Goal: Check status: Check status

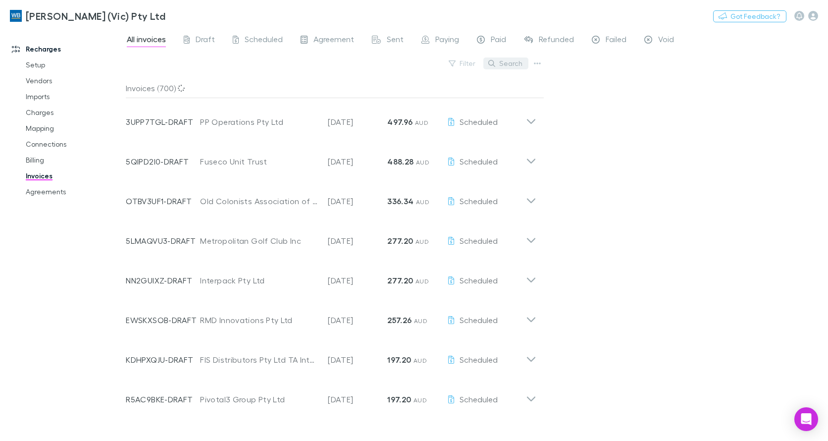
drag, startPoint x: 525, startPoint y: 64, endPoint x: 518, endPoint y: 67, distance: 8.0
click at [525, 65] on button "Search" at bounding box center [505, 63] width 45 height 12
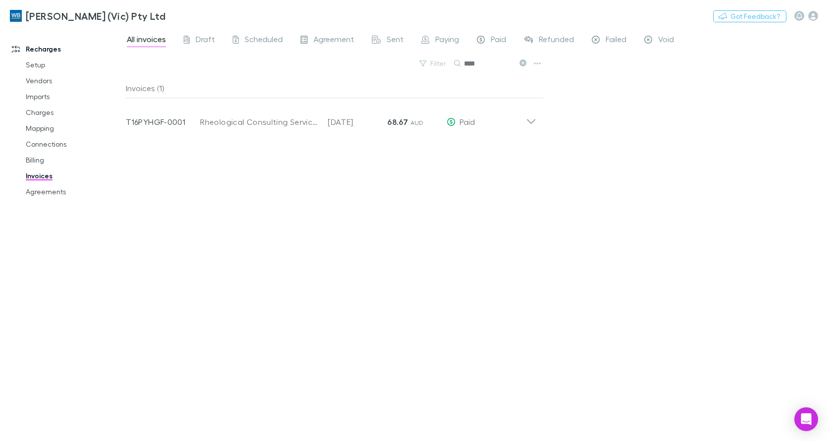
type input "****"
